Goal: Task Accomplishment & Management: Use online tool/utility

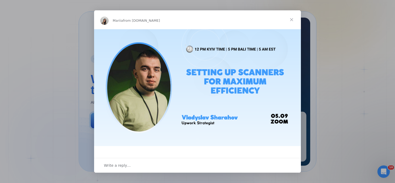
click at [291, 20] on span "Close" at bounding box center [291, 19] width 19 height 19
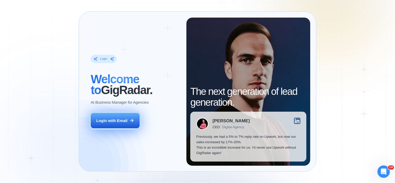
click at [111, 118] on div "Login with Email" at bounding box center [111, 120] width 31 height 5
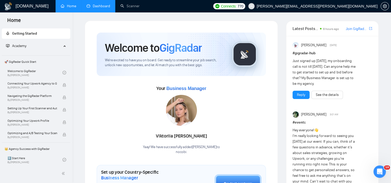
click at [110, 8] on link "Dashboard" at bounding box center [99, 6] width 24 height 4
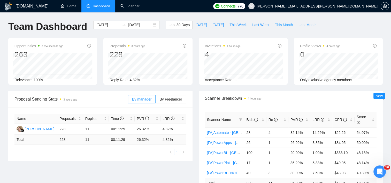
click at [275, 25] on span "This Month" at bounding box center [284, 25] width 18 height 6
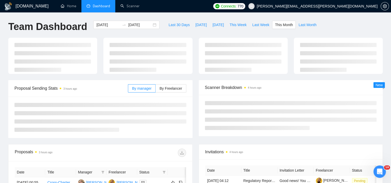
type input "[DATE]"
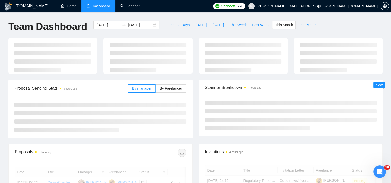
click at [178, 80] on div at bounding box center [195, 59] width 380 height 42
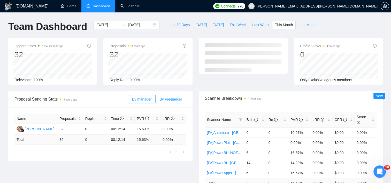
click at [174, 98] on span "By Freelancer" at bounding box center [170, 99] width 22 height 4
click at [155, 100] on input "By Freelancer" at bounding box center [155, 100] width 0 height 0
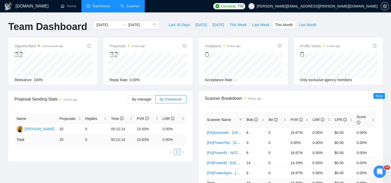
click at [131, 4] on link "Scanner" at bounding box center [129, 6] width 19 height 4
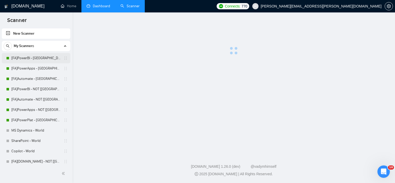
click at [26, 57] on link "[FA]PowerBI - [GEOGRAPHIC_DATA], [GEOGRAPHIC_DATA], [GEOGRAPHIC_DATA]" at bounding box center [35, 58] width 49 height 10
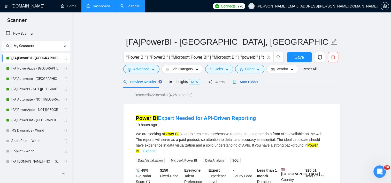
click at [247, 84] on span "Auto Bidder" at bounding box center [246, 82] width 26 height 4
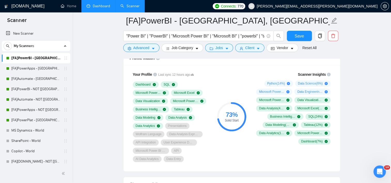
scroll to position [336, 0]
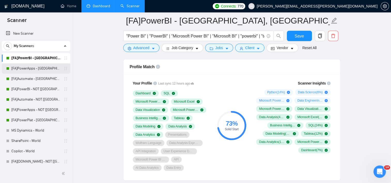
click at [34, 66] on link "[FA]PowerApps - [GEOGRAPHIC_DATA], [GEOGRAPHIC_DATA], [GEOGRAPHIC_DATA]" at bounding box center [35, 68] width 49 height 10
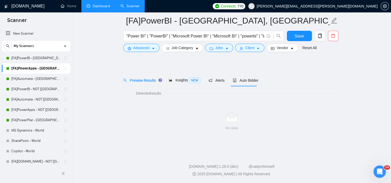
scroll to position [6, 0]
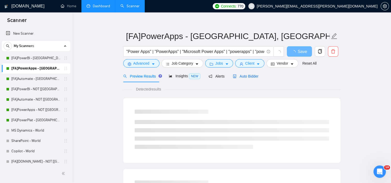
click at [243, 77] on span "Auto Bidder" at bounding box center [246, 76] width 26 height 4
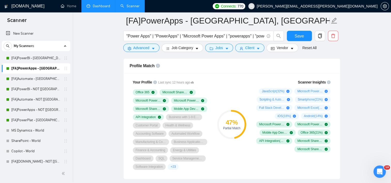
scroll to position [329, 0]
